Goal: Task Accomplishment & Management: Complete application form

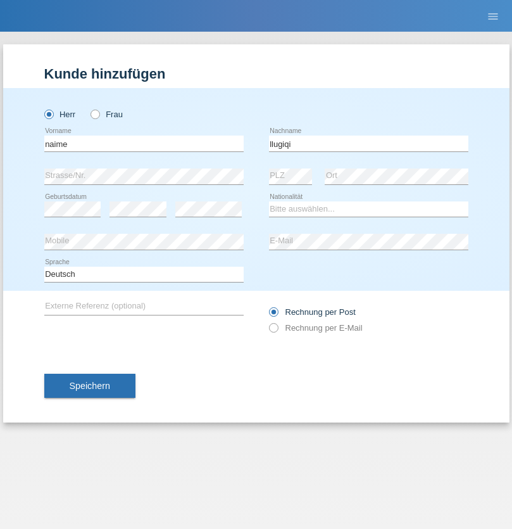
type input "llugiqi"
select select "CH"
radio input "true"
click at [144, 143] on input "text" at bounding box center [144, 144] width 200 height 16
type input "Shaban"
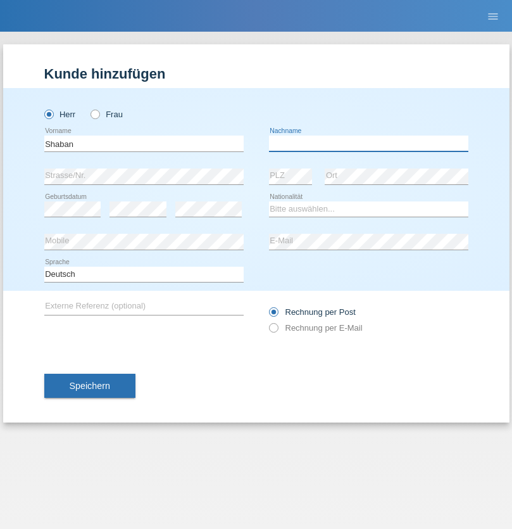
click at [369, 143] on input "text" at bounding box center [369, 144] width 200 height 16
type input "llugiqi"
select select "CH"
radio input "true"
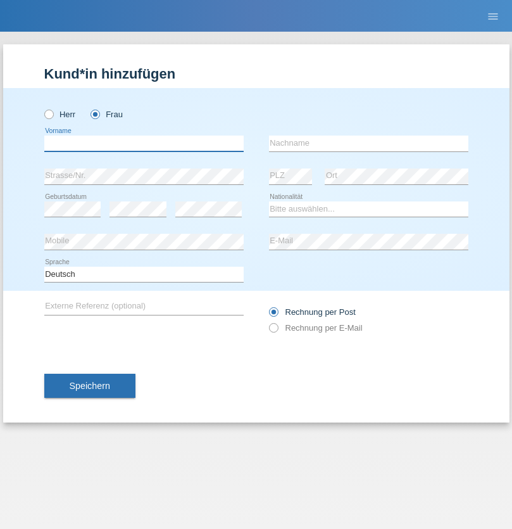
click at [144, 143] on input "text" at bounding box center [144, 144] width 200 height 16
type input "Silvia"
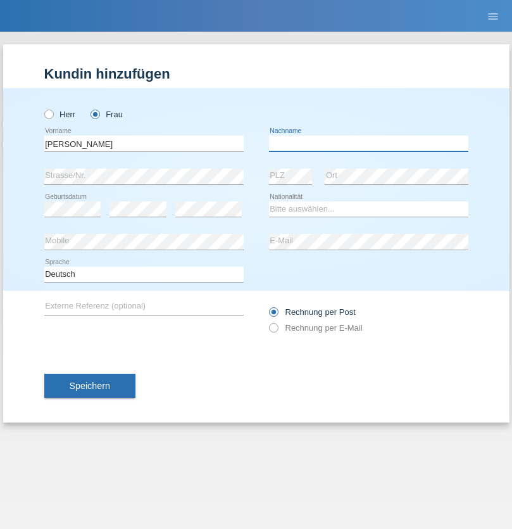
click at [369, 143] on input "text" at bounding box center [369, 144] width 200 height 16
type input "Patera"
select select "CH"
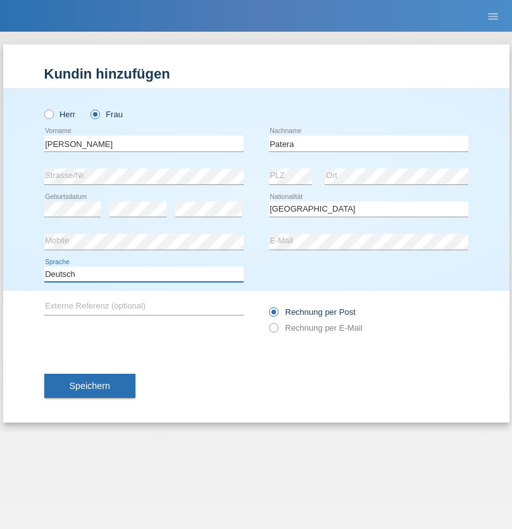
select select "en"
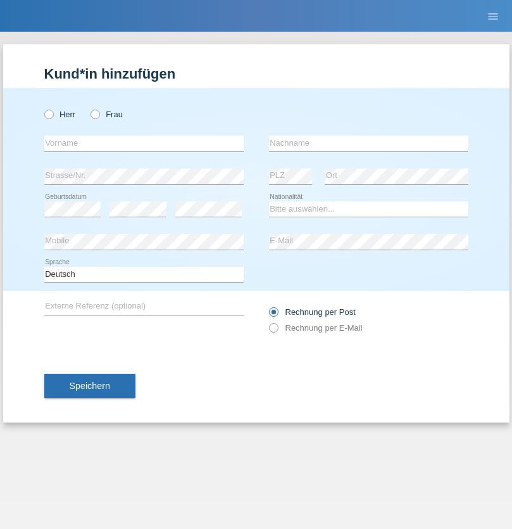
radio input "true"
click at [144, 143] on input "text" at bounding box center [144, 144] width 200 height 16
type input "Champing"
click at [369, 143] on input "text" at bounding box center [369, 144] width 200 height 16
type input "Malonga"
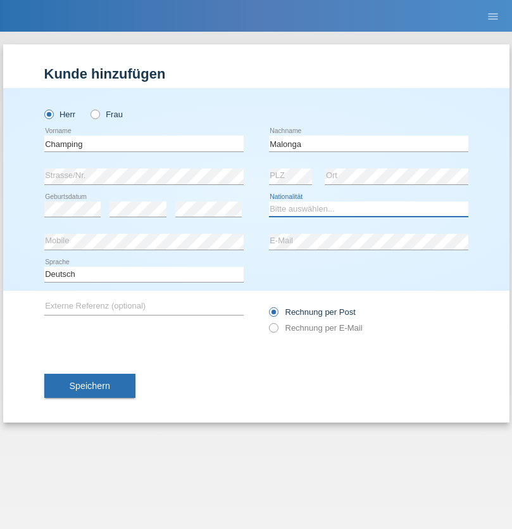
select select "CH"
radio input "true"
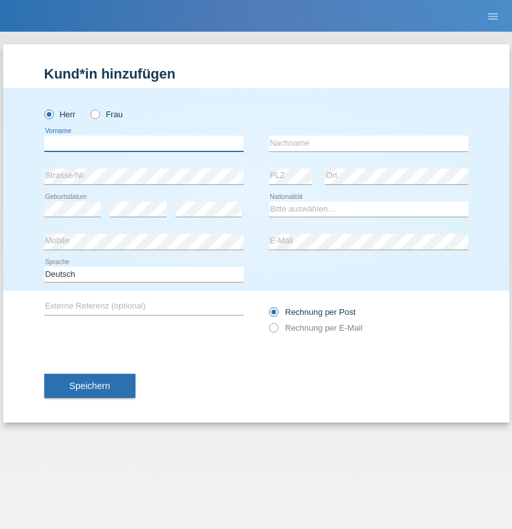
click at [144, 143] on input "text" at bounding box center [144, 144] width 200 height 16
type input "Djordjevic"
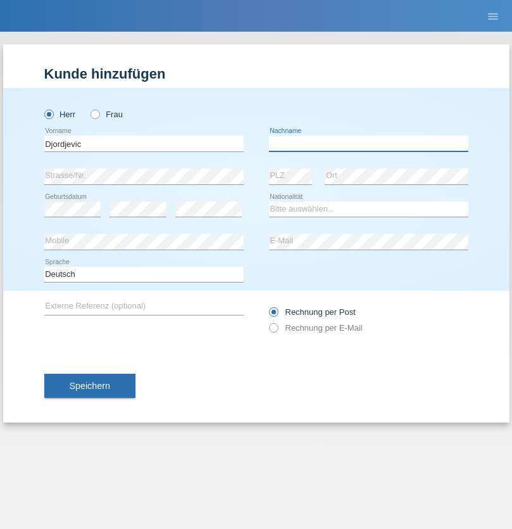
click at [369, 143] on input "text" at bounding box center [369, 144] width 200 height 16
type input "Radosav"
select select "RS"
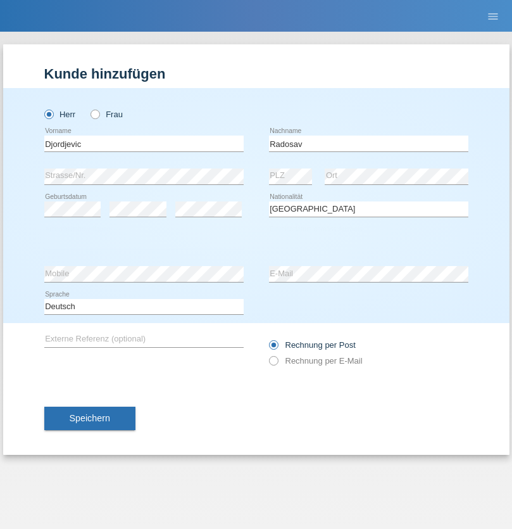
select select "C"
select select "10"
select select "03"
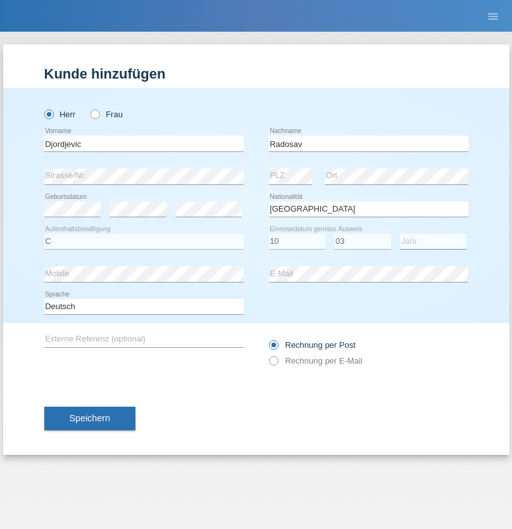
select select "1989"
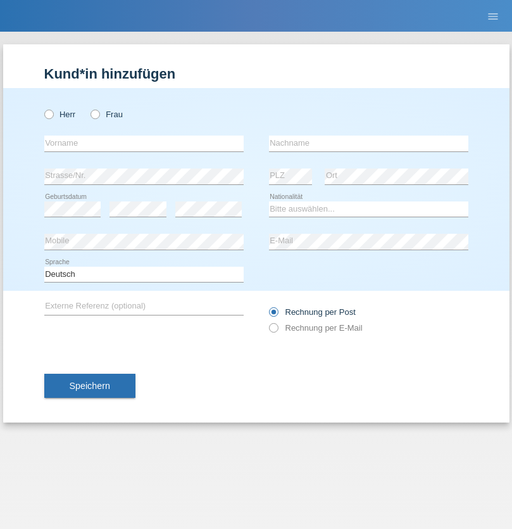
radio input "true"
click at [144, 143] on input "text" at bounding box center [144, 144] width 200 height 16
type input "[PERSON_NAME]"
click at [369, 143] on input "text" at bounding box center [369, 144] width 200 height 16
type input "Sakhi"
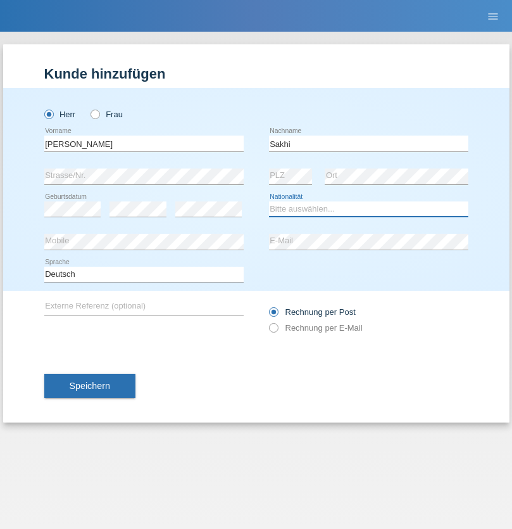
select select "IT"
select select "C"
select select "24"
select select "10"
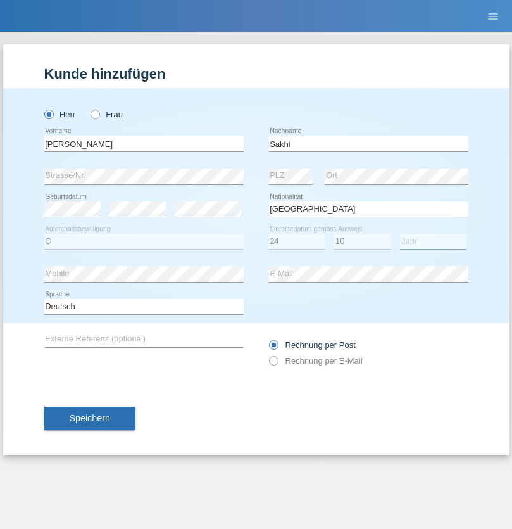
select select "2021"
